Goal: Check status: Check status

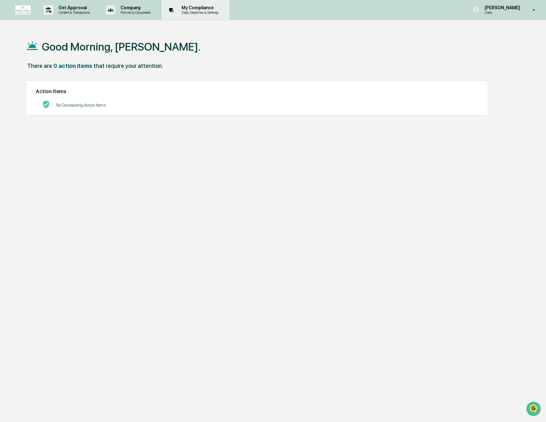
click at [217, 15] on div "My Compliance Data, Deadlines & Settings" at bounding box center [195, 10] width 62 height 20
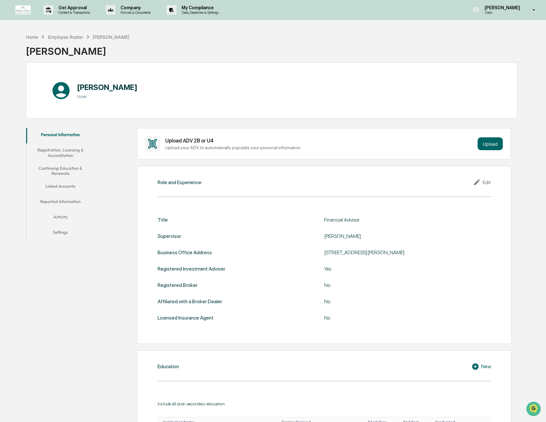
click at [65, 203] on button "Reported Information" at bounding box center [60, 202] width 68 height 15
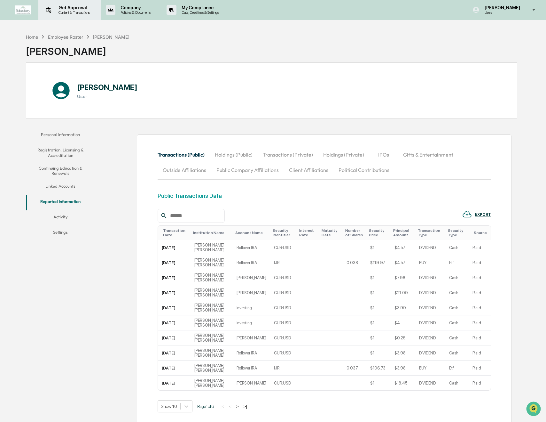
click at [83, 12] on p "Content & Transactions" at bounding box center [73, 12] width 40 height 4
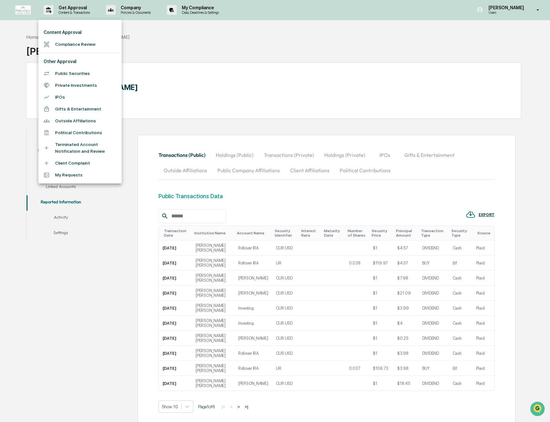
click at [80, 44] on li "Compliance Review" at bounding box center [79, 44] width 83 height 12
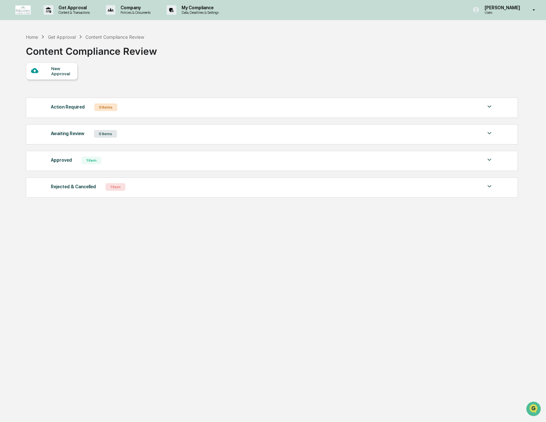
click at [113, 159] on div "Approved 1 Item" at bounding box center [272, 160] width 443 height 9
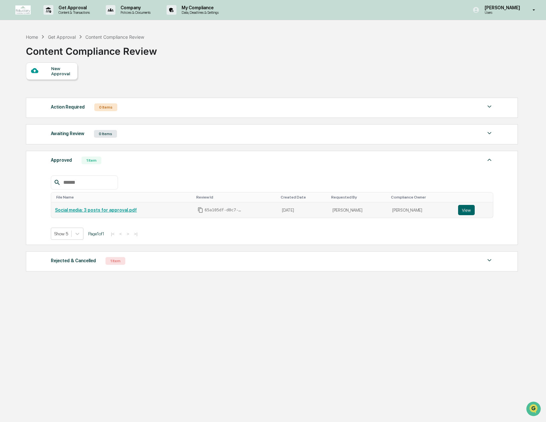
click at [104, 211] on link "Social media: 3 posts for approval.pdf" at bounding box center [96, 209] width 82 height 5
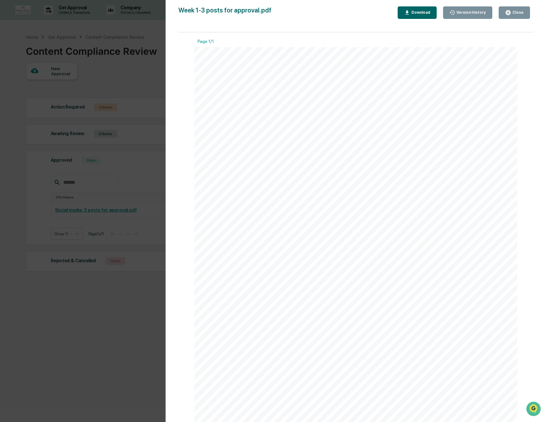
click at [125, 259] on div "Version History 09/04/2025, 07:40 PM Aashwin Sachdev Week 1-3 posts for approva…" at bounding box center [273, 211] width 546 height 422
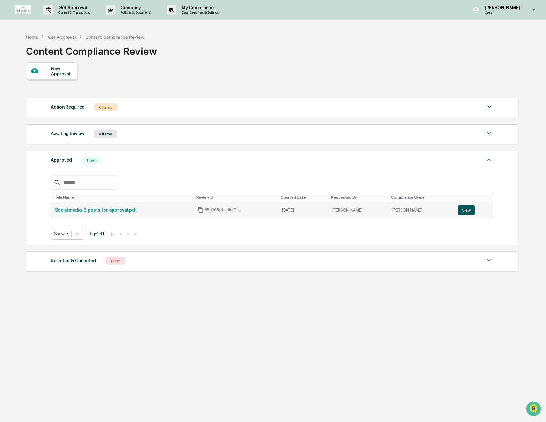
click at [466, 214] on button "View" at bounding box center [467, 210] width 17 height 10
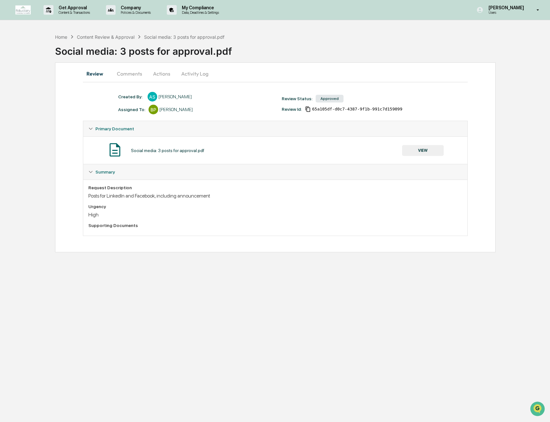
click at [136, 76] on button "Comments" at bounding box center [130, 73] width 36 height 15
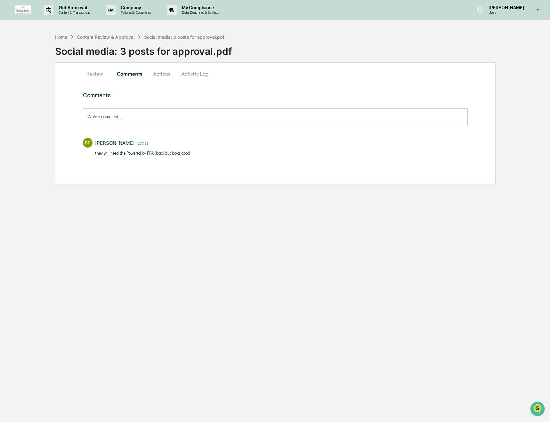
click at [101, 81] on button "Review" at bounding box center [97, 73] width 29 height 15
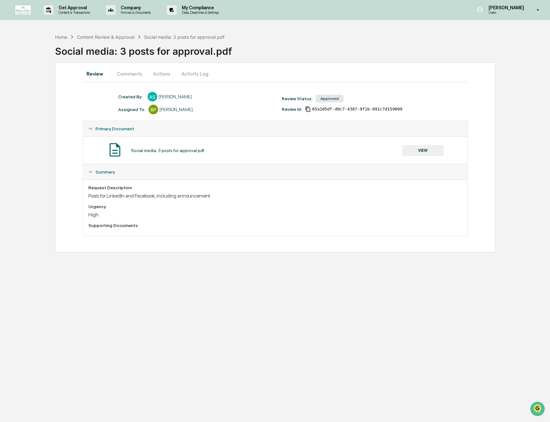
click at [134, 77] on button "Comments" at bounding box center [130, 73] width 36 height 15
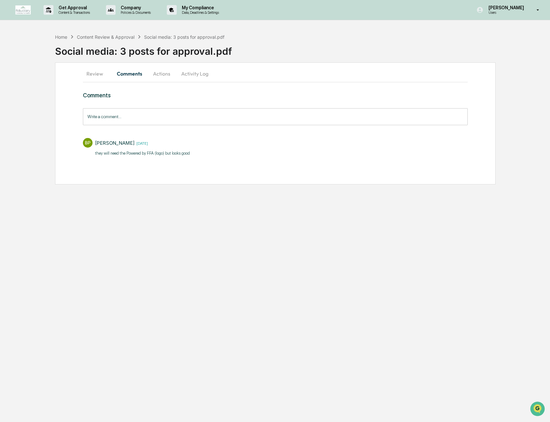
click at [146, 77] on button "Comments" at bounding box center [130, 73] width 36 height 15
click at [78, 79] on div "Review Comments Actions Activity Log Comments Write a comment... Write a commen…" at bounding box center [275, 123] width 440 height 122
click at [97, 75] on button "Review" at bounding box center [97, 73] width 29 height 15
